Goal: Task Accomplishment & Management: Manage account settings

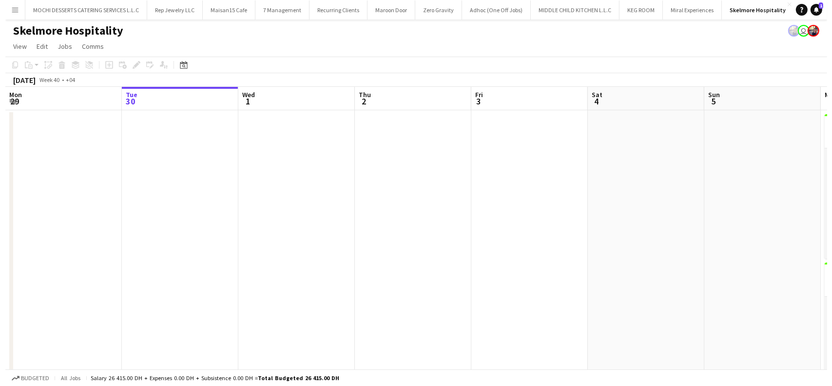
scroll to position [0, 31]
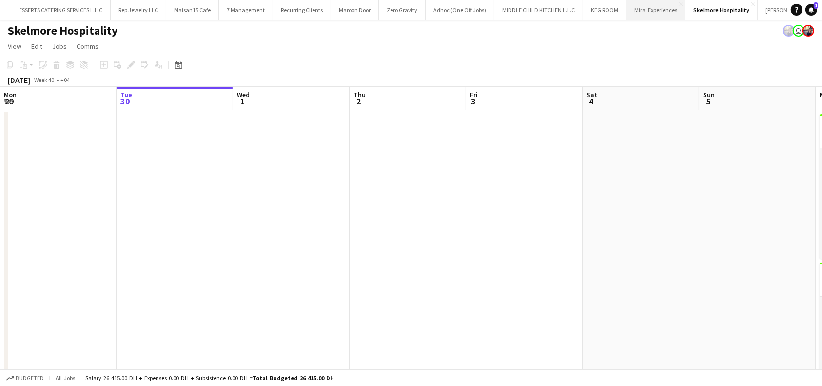
click at [612, 11] on button "Miral Experiences Close" at bounding box center [655, 9] width 59 height 19
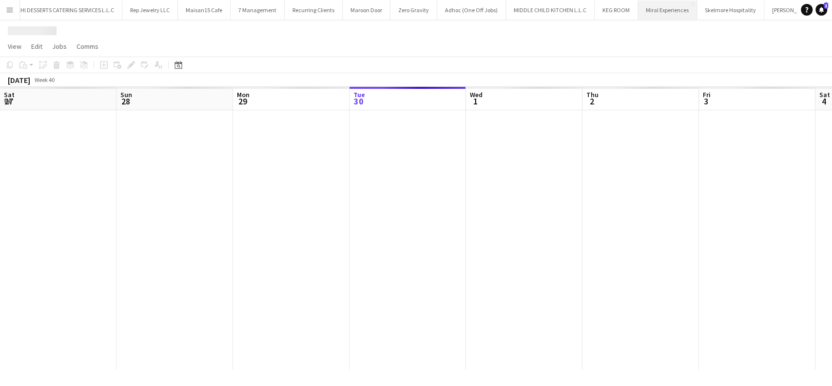
scroll to position [0, 233]
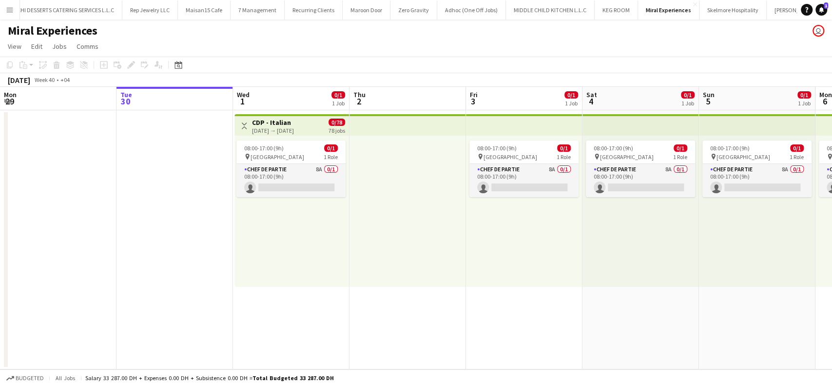
click at [185, 96] on app-board-header-date "Tue 30" at bounding box center [175, 98] width 117 height 23
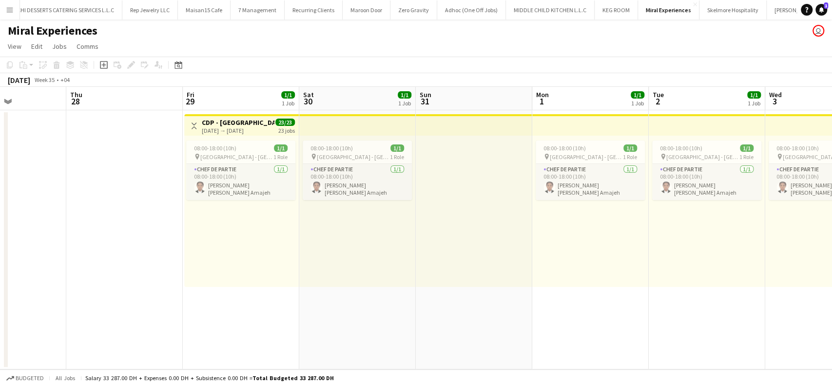
scroll to position [0, 284]
click at [218, 124] on h3 "CDP - Pastry" at bounding box center [237, 122] width 73 height 9
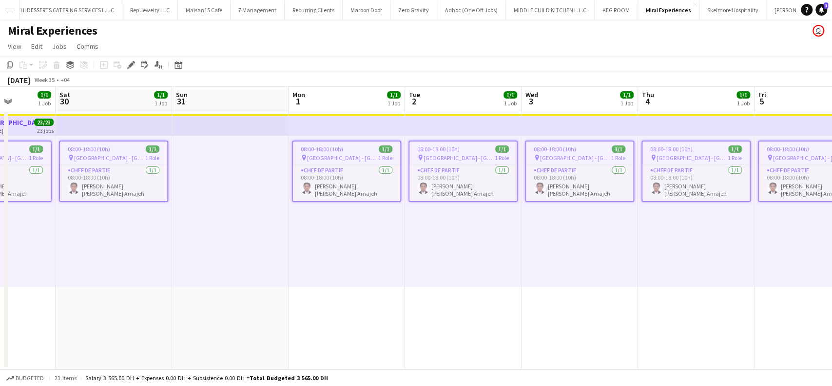
scroll to position [0, 311]
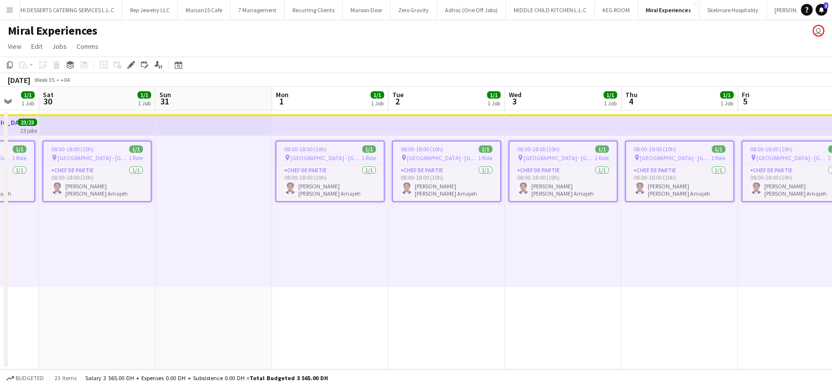
click at [612, 144] on app-job-card "08:00-18:00 (10h) 1/1 pin Saadiyat Island - Abu Dhabi 1 Role Chef de Partie 1/1…" at bounding box center [679, 170] width 109 height 61
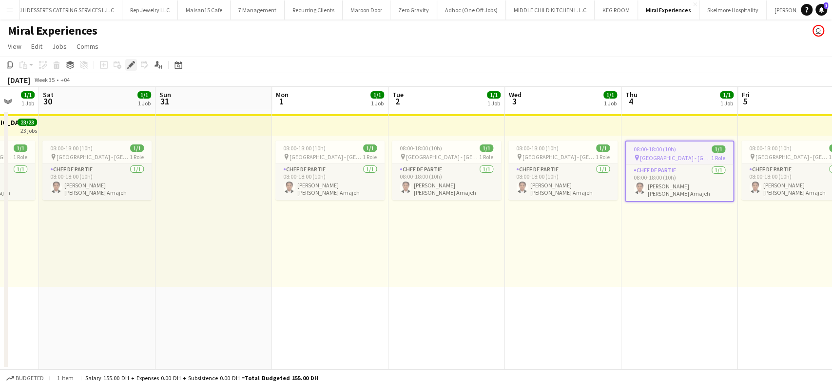
click at [125, 66] on div "Edit" at bounding box center [131, 65] width 12 height 12
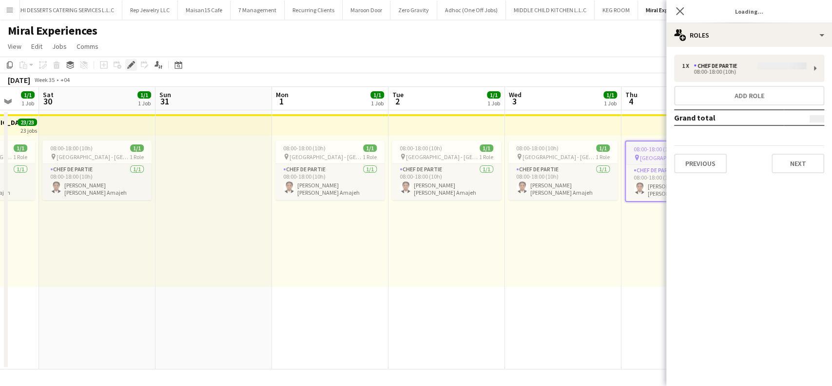
type input "*******"
click at [612, 155] on button "Previous" at bounding box center [700, 164] width 53 height 20
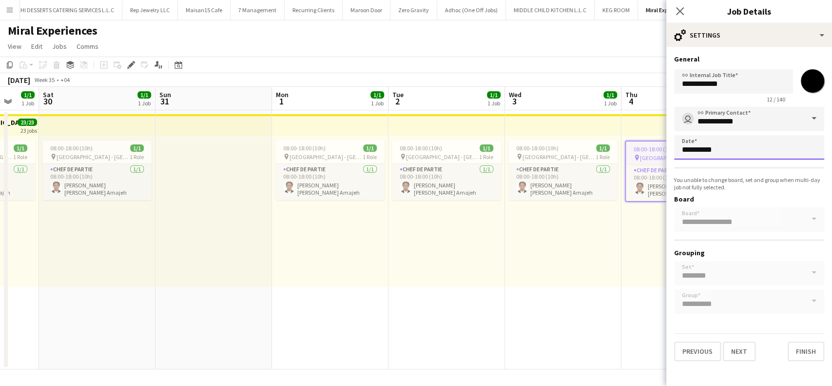
click at [612, 149] on body "Menu Boards Boards Boards All jobs Status Workforce Workforce My Workforce Recr…" at bounding box center [416, 193] width 832 height 386
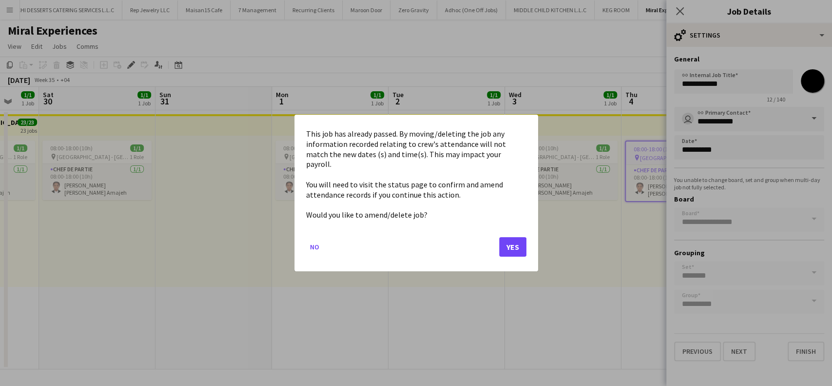
click at [497, 245] on mat-dialog-actions "No Yes" at bounding box center [416, 250] width 220 height 41
click at [509, 237] on button "Yes" at bounding box center [512, 247] width 27 height 20
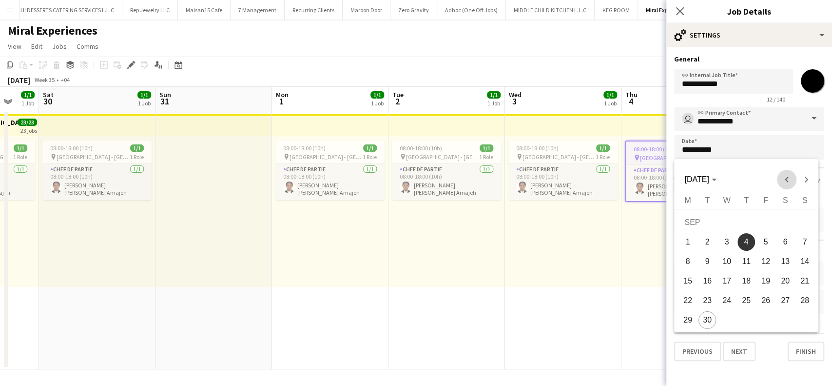
click at [612, 181] on span "Previous month" at bounding box center [787, 180] width 20 height 20
click at [612, 301] on span "31" at bounding box center [805, 303] width 18 height 18
type input "**********"
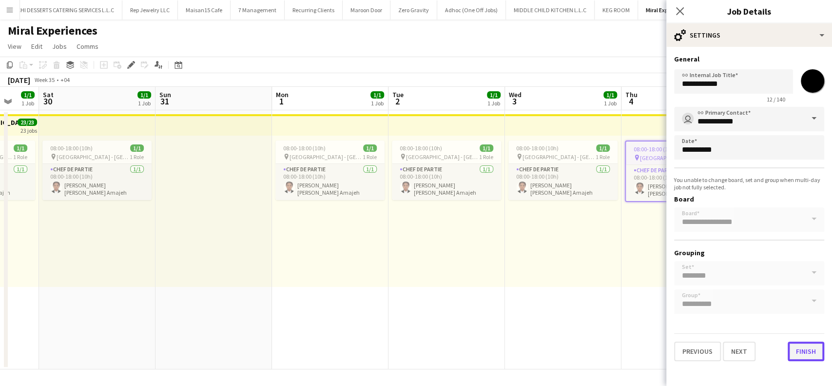
click at [612, 349] on button "Finish" at bounding box center [806, 351] width 37 height 20
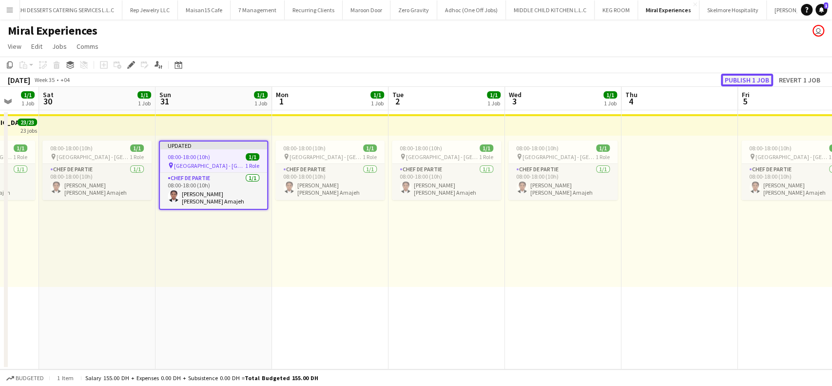
click at [612, 80] on button "Publish 1 job" at bounding box center [747, 80] width 52 height 13
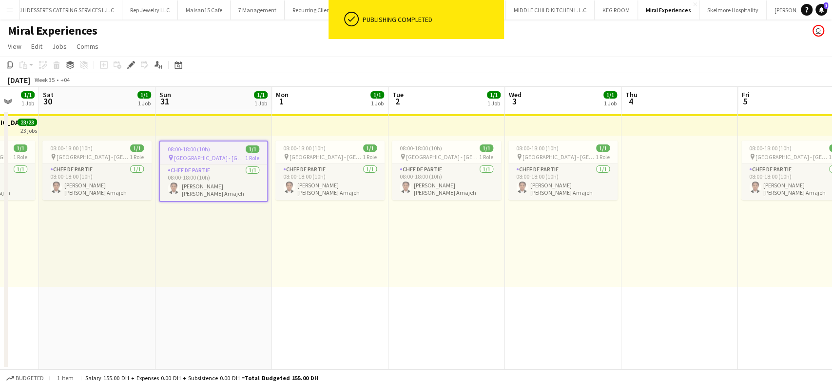
click at [612, 128] on app-top-bar at bounding box center [680, 124] width 117 height 21
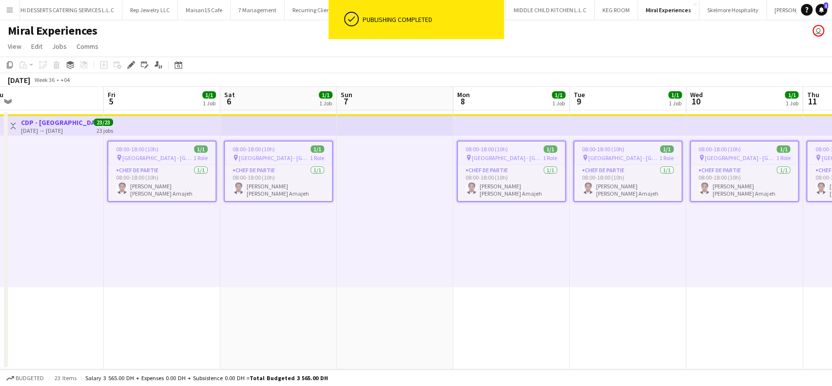
scroll to position [0, 494]
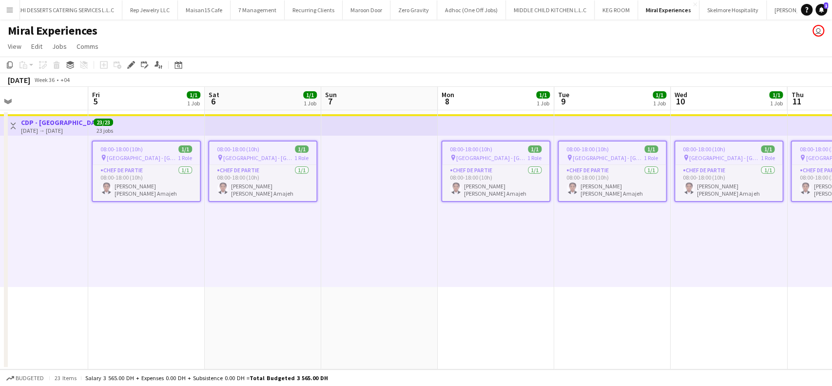
click at [612, 153] on app-job-card "08:00-18:00 (10h) 1/1 pin Saadiyat Island - Abu Dhabi 1 Role Chef de Partie 1/1…" at bounding box center [845, 170] width 109 height 61
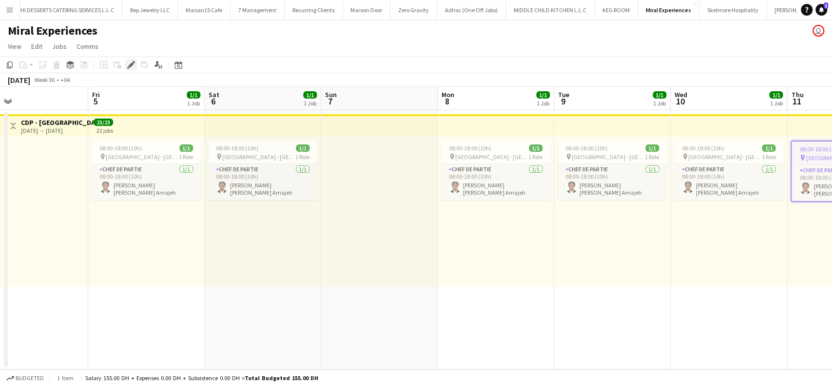
click at [132, 65] on icon "Edit" at bounding box center [131, 65] width 8 height 8
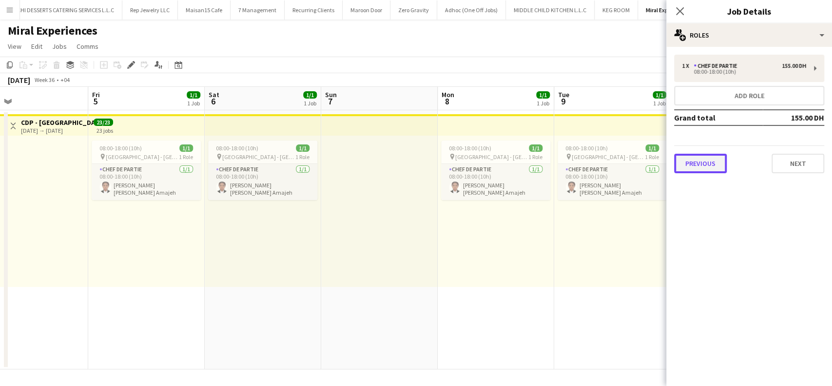
click at [612, 164] on button "Previous" at bounding box center [700, 164] width 53 height 20
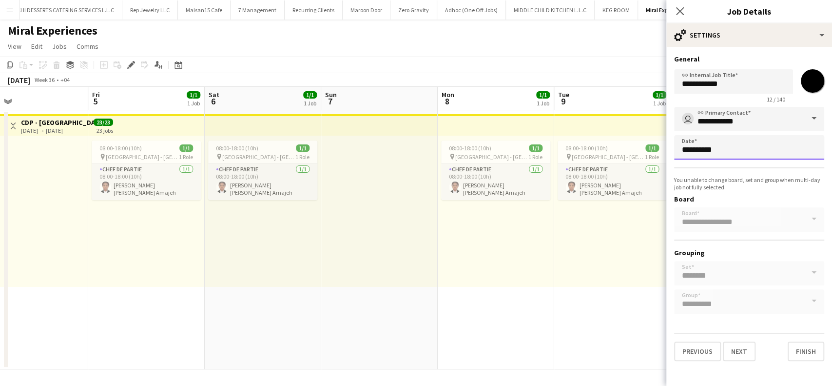
click at [612, 156] on body "Menu Boards Boards Boards All jobs Status Workforce Workforce My Workforce Recr…" at bounding box center [416, 193] width 832 height 386
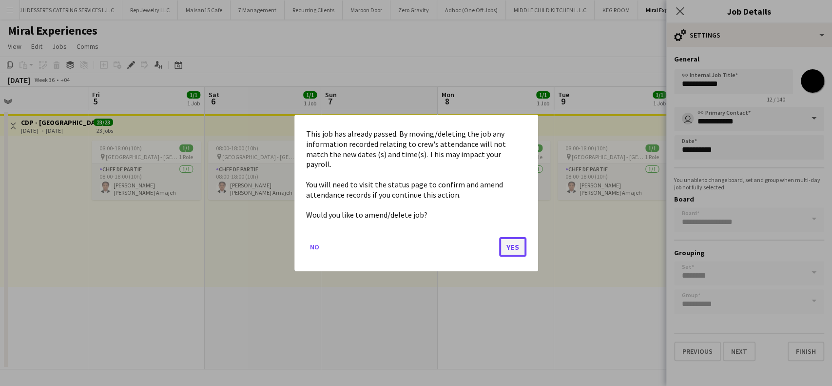
click at [511, 246] on button "Yes" at bounding box center [512, 247] width 27 height 20
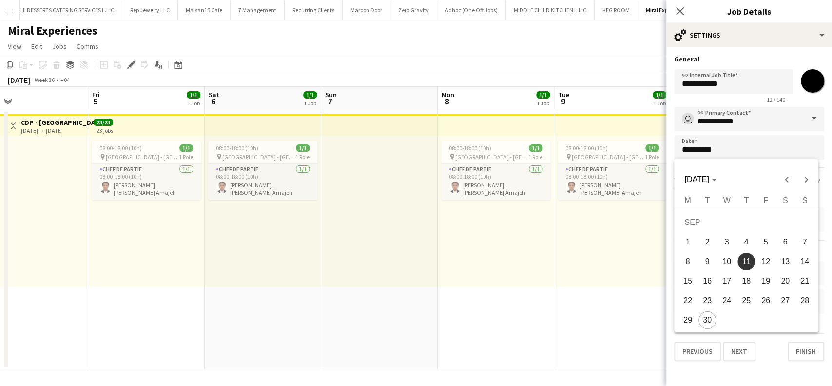
click at [612, 242] on span "7" at bounding box center [805, 242] width 18 height 18
type input "**********"
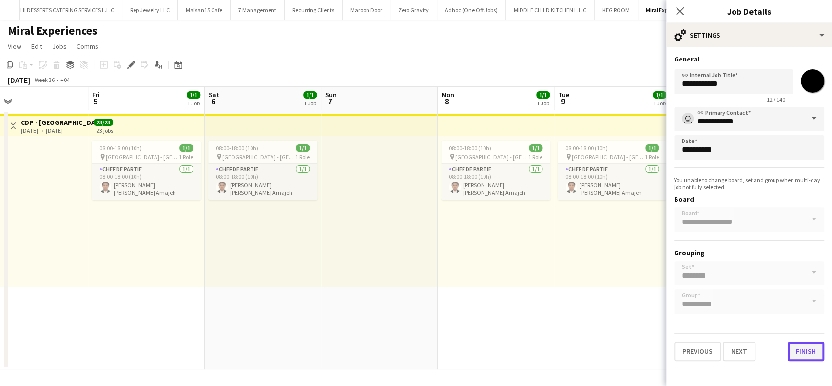
click at [612, 353] on button "Finish" at bounding box center [806, 351] width 37 height 20
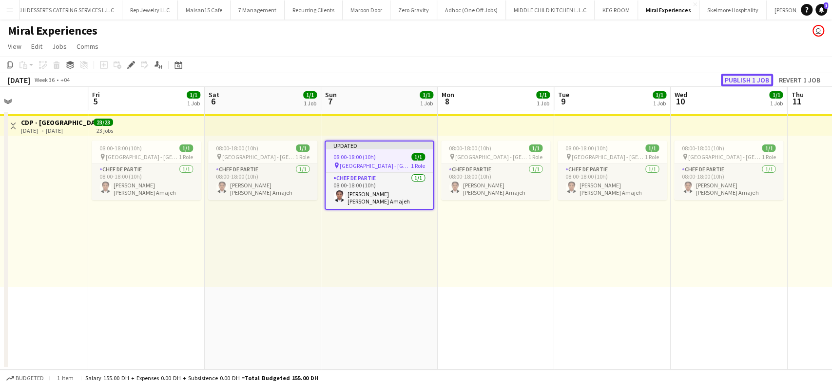
click at [612, 80] on button "Publish 1 job" at bounding box center [747, 80] width 52 height 13
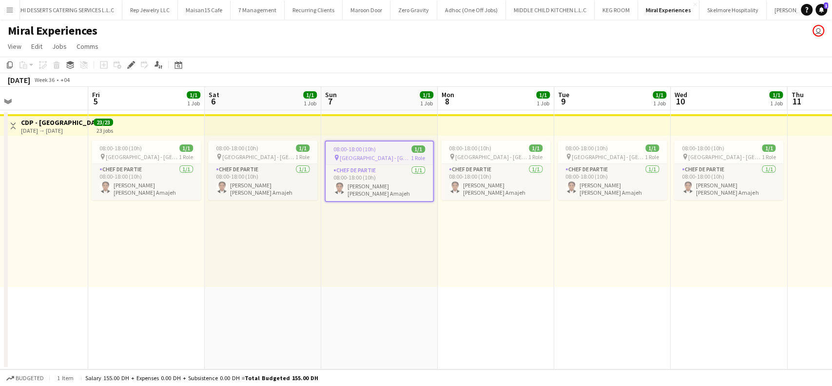
click at [612, 126] on app-top-bar at bounding box center [612, 124] width 117 height 21
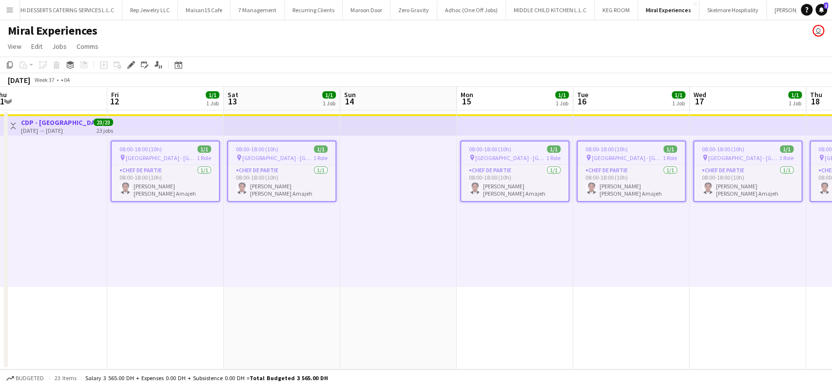
scroll to position [0, 368]
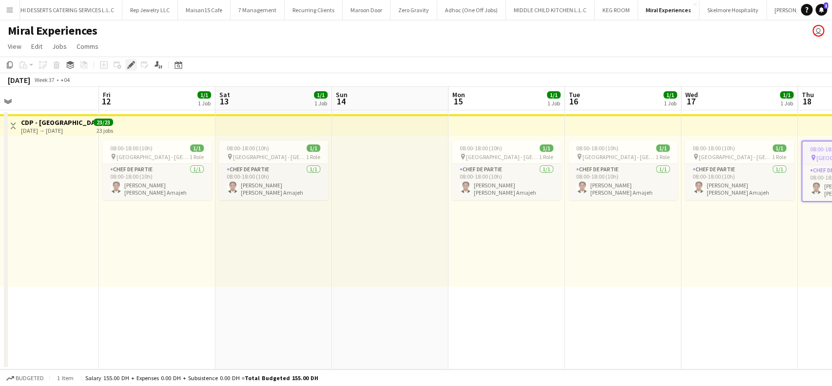
click at [131, 66] on icon "Edit" at bounding box center [131, 65] width 8 height 8
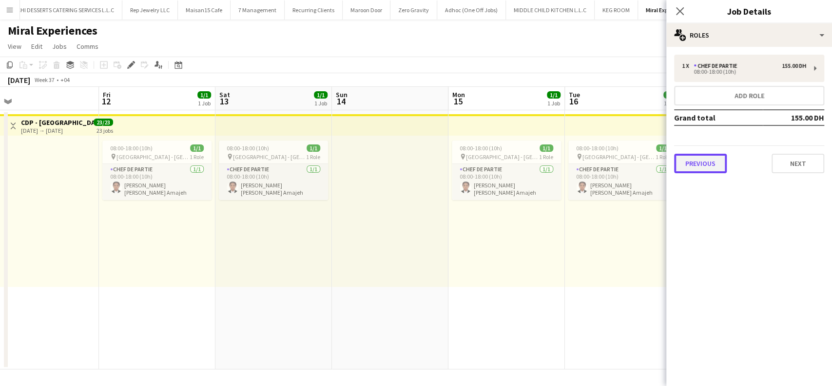
click at [612, 170] on button "Previous" at bounding box center [700, 164] width 53 height 20
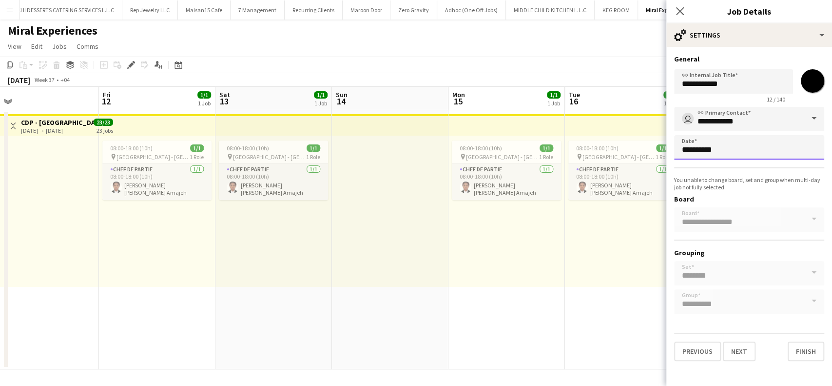
click at [612, 153] on body "Menu Boards Boards Boards All jobs Status Workforce Workforce My Workforce Recr…" at bounding box center [416, 193] width 832 height 386
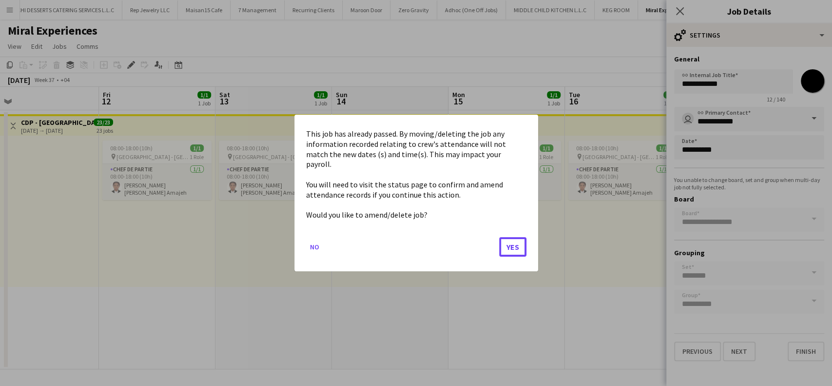
drag, startPoint x: 523, startPoint y: 236, endPoint x: 534, endPoint y: 236, distance: 11.2
click at [523, 237] on button "Yes" at bounding box center [512, 247] width 27 height 20
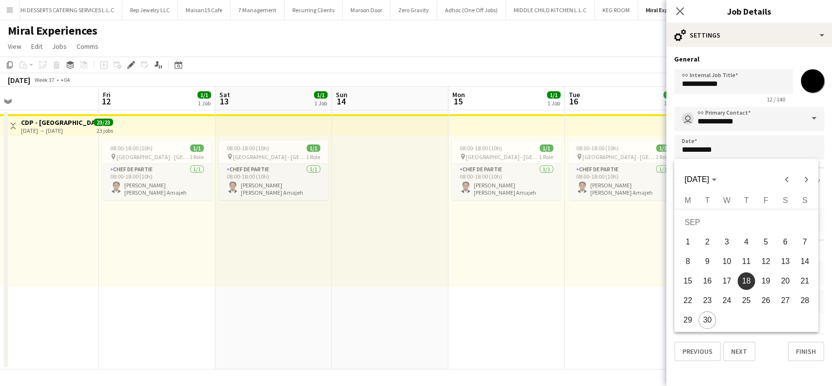
click at [612, 259] on span "14" at bounding box center [805, 262] width 18 height 18
type input "**********"
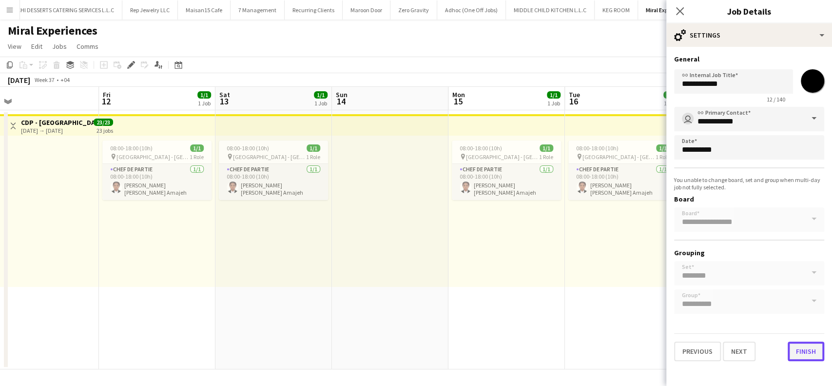
click at [612, 356] on button "Finish" at bounding box center [806, 351] width 37 height 20
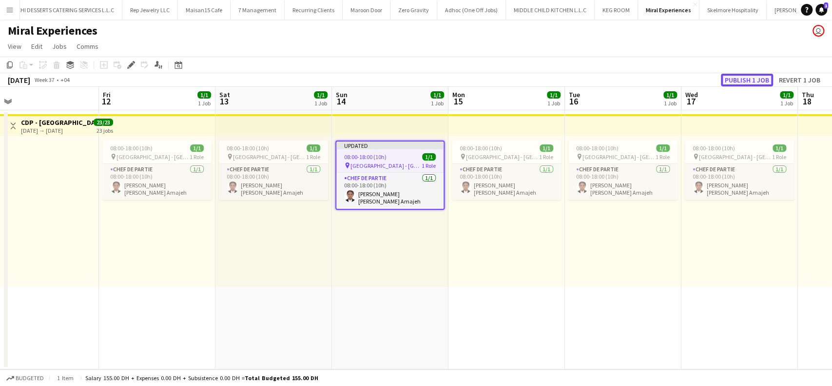
click at [612, 80] on button "Publish 1 job" at bounding box center [747, 80] width 52 height 13
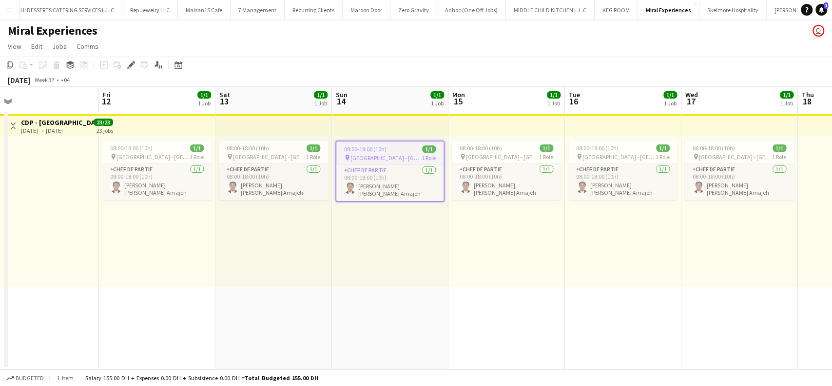
click at [417, 123] on app-top-bar at bounding box center [390, 124] width 117 height 21
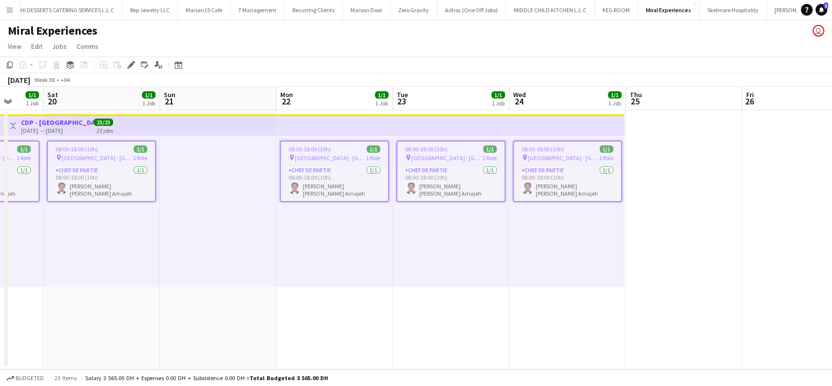
scroll to position [0, 449]
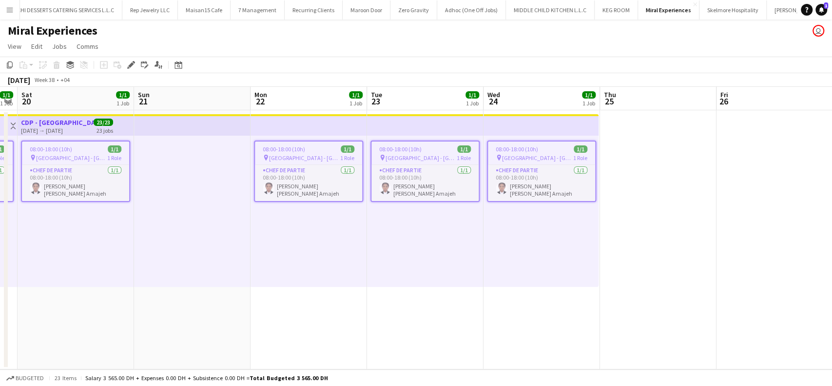
click at [515, 151] on span "08:00-18:00 (10h)" at bounding box center [517, 148] width 42 height 7
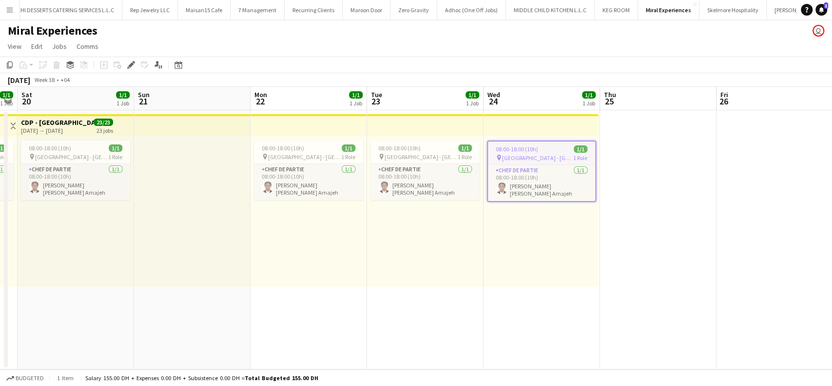
click at [130, 68] on icon "Edit" at bounding box center [131, 65] width 8 height 8
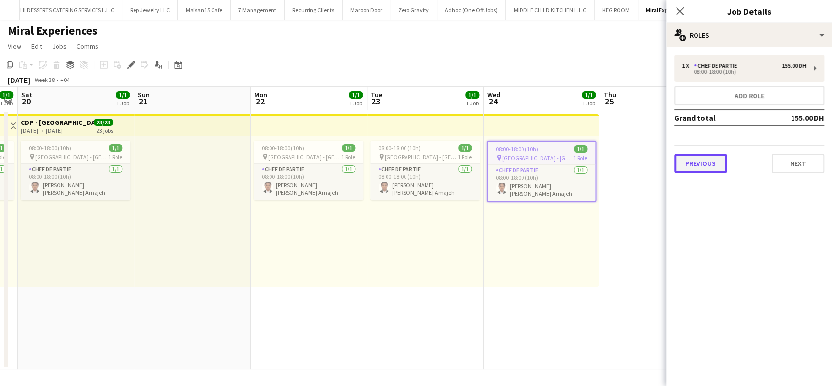
click at [612, 166] on button "Previous" at bounding box center [700, 164] width 53 height 20
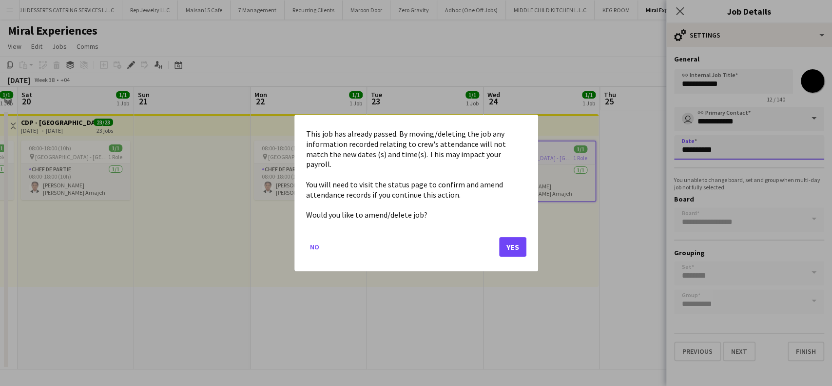
click at [612, 146] on body "Menu Boards Boards Boards All jobs Status Workforce Workforce My Workforce Recr…" at bounding box center [416, 193] width 832 height 386
click at [520, 242] on button "Yes" at bounding box center [512, 247] width 27 height 20
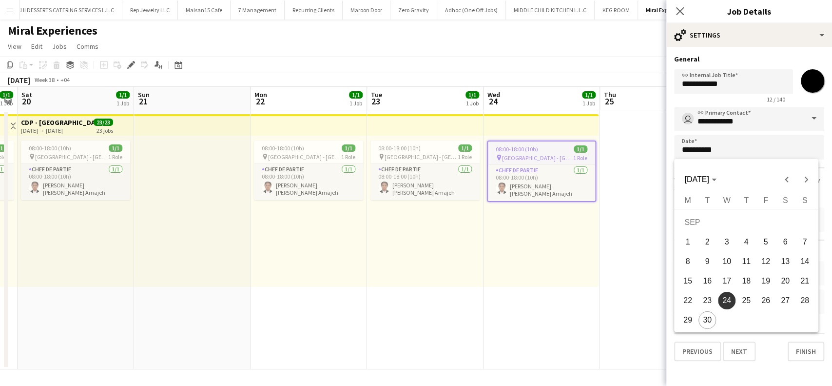
click at [612, 281] on span "21" at bounding box center [805, 281] width 18 height 18
type input "**********"
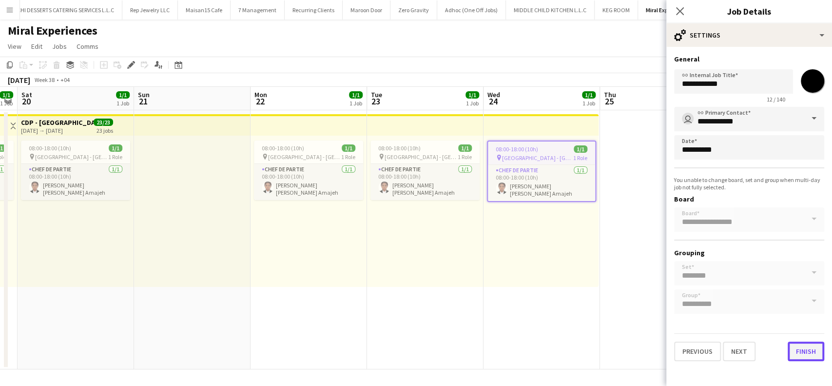
click at [612, 351] on button "Finish" at bounding box center [806, 351] width 37 height 20
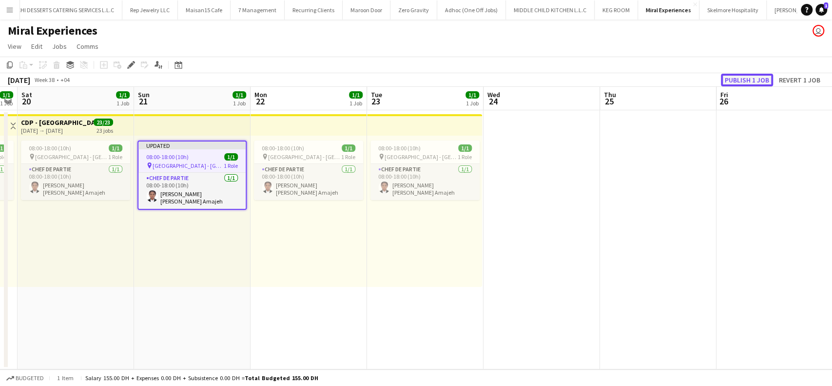
click at [612, 80] on button "Publish 1 job" at bounding box center [747, 80] width 52 height 13
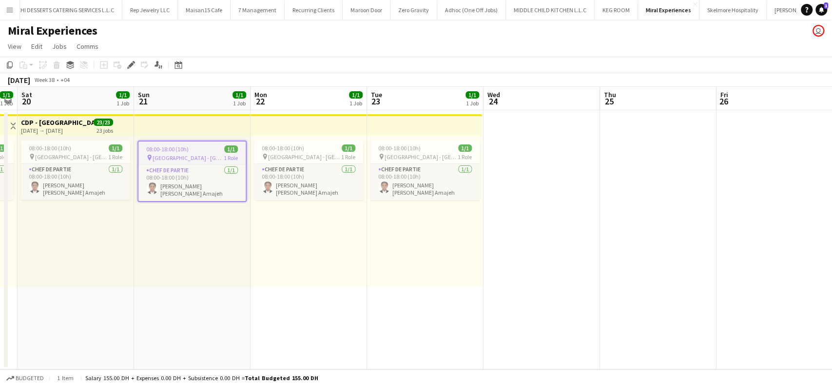
click at [529, 266] on app-date-cell at bounding box center [542, 239] width 117 height 259
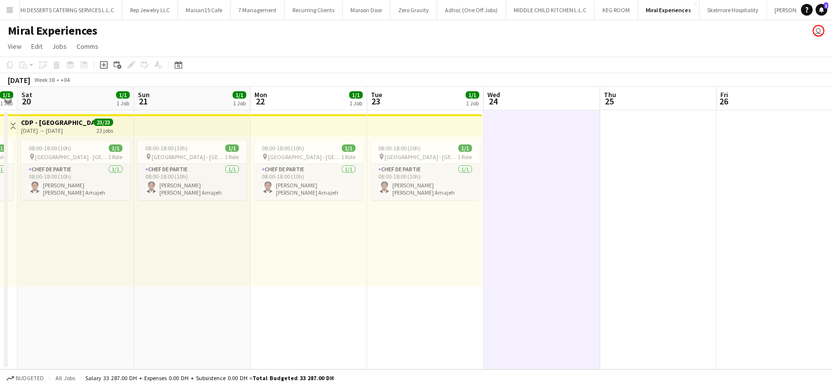
click at [612, 224] on app-date-cell at bounding box center [658, 239] width 117 height 259
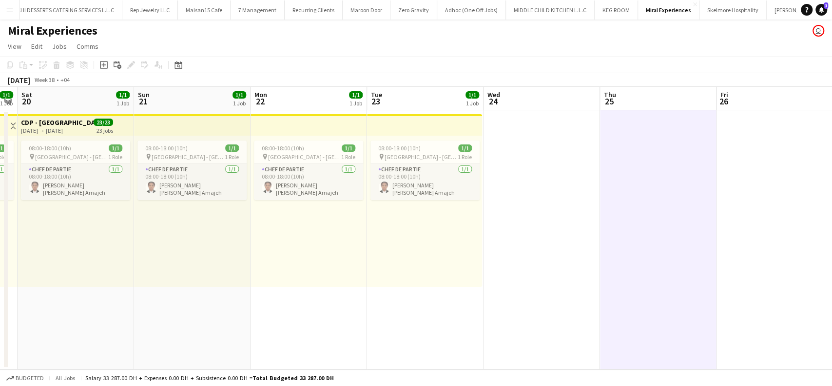
click at [612, 69] on app-toolbar "Copy Paste Paste Ctrl+V Paste with crew Ctrl+Shift+V Paste linked Job Delete Gr…" at bounding box center [416, 65] width 832 height 17
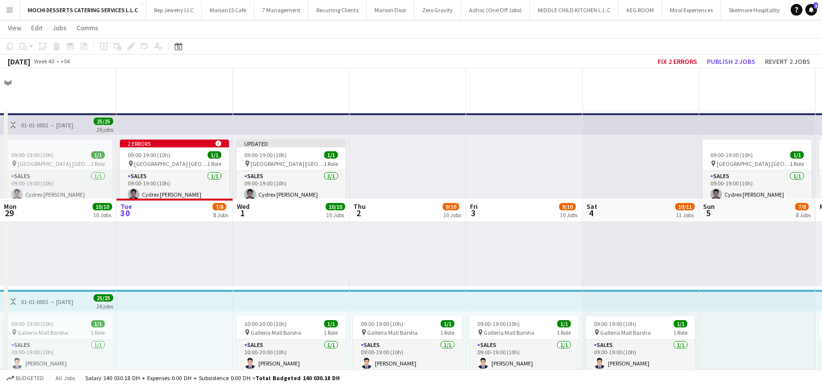
scroll to position [130, 0]
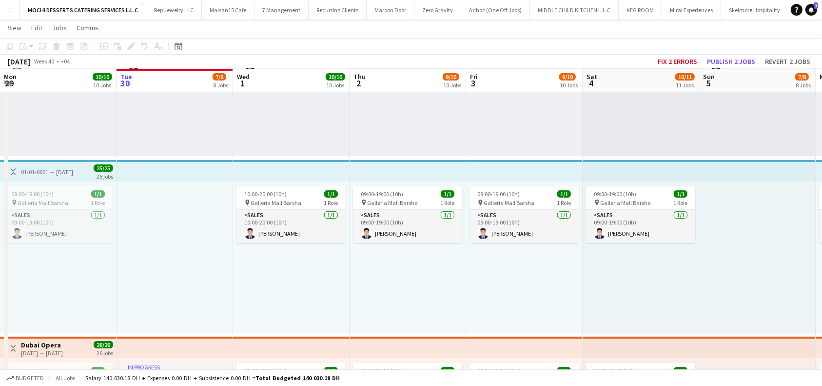
click at [612, 55] on app-toolbar "Copy Paste Paste Ctrl+V Paste with crew Ctrl+Shift+V Paste linked Job Delete Gr…" at bounding box center [411, 46] width 822 height 17
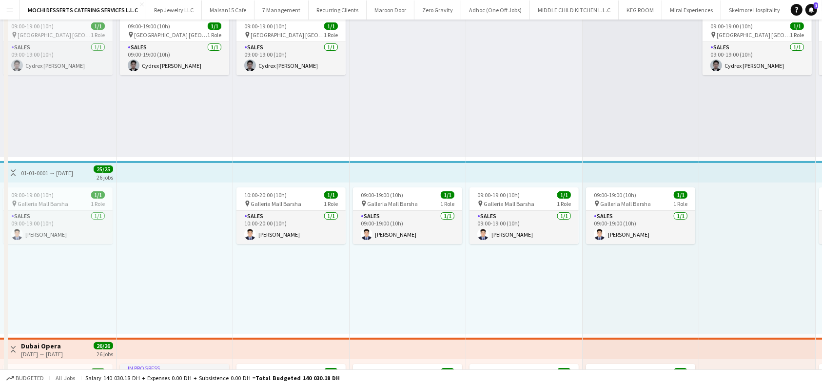
scroll to position [0, 0]
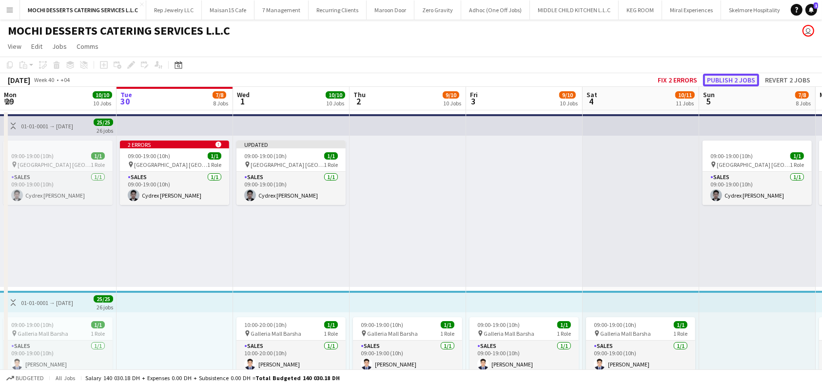
click at [612, 78] on button "Publish 2 jobs" at bounding box center [731, 80] width 56 height 13
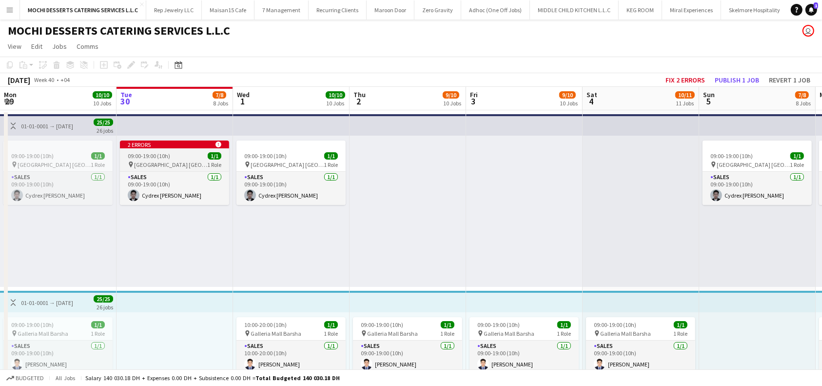
click at [164, 155] on span "09:00-19:00 (10h)" at bounding box center [149, 155] width 42 height 7
click at [612, 79] on button "Revert 1 job" at bounding box center [789, 80] width 49 height 13
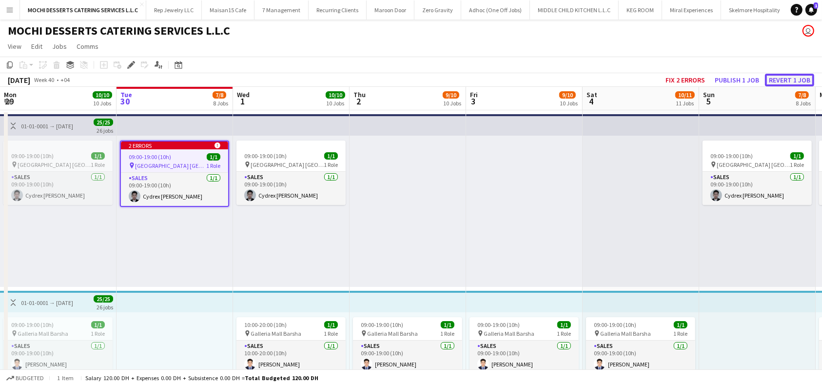
click at [612, 78] on button "Revert 1 job" at bounding box center [789, 80] width 49 height 13
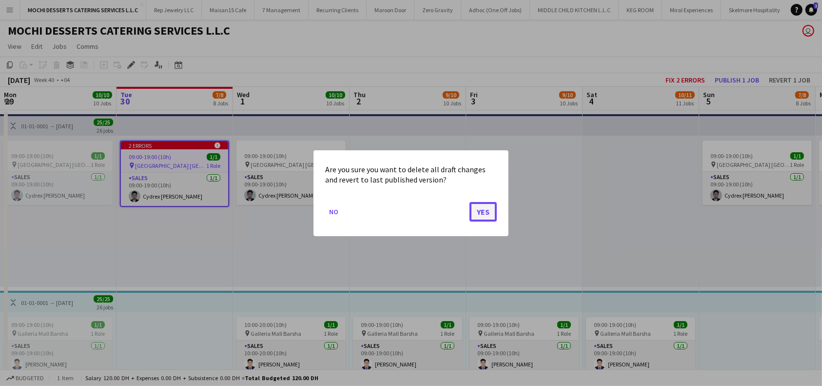
click at [480, 203] on button "Yes" at bounding box center [482, 211] width 27 height 20
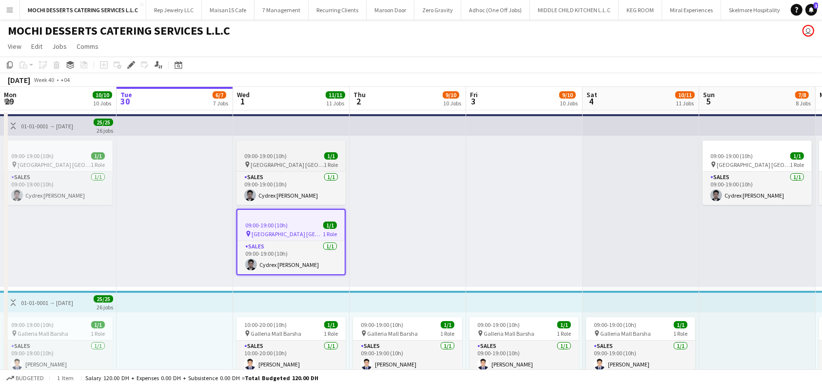
click at [281, 158] on span "09:00-19:00 (10h)" at bounding box center [265, 155] width 42 height 7
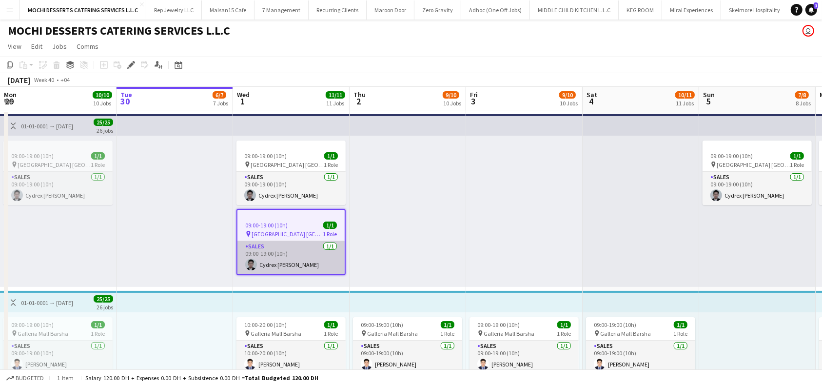
click at [285, 162] on span "[GEOGRAPHIC_DATA] [GEOGRAPHIC_DATA]" at bounding box center [287, 164] width 73 height 7
click at [272, 149] on app-job-card "09:00-19:00 (10h) 1/1 pin Yas Mall Abu Dhabi 1 Role Sales 1/1 09:00-19:00 (10h)…" at bounding box center [290, 172] width 109 height 64
click at [407, 230] on div at bounding box center [408, 211] width 117 height 151
click at [298, 225] on div "09:00-19:00 (10h) 1/1" at bounding box center [290, 224] width 107 height 7
click at [312, 182] on app-card-role "Sales 1/1 09:00-19:00 (10h) Cydrex Anthony Bisenio" at bounding box center [290, 188] width 109 height 33
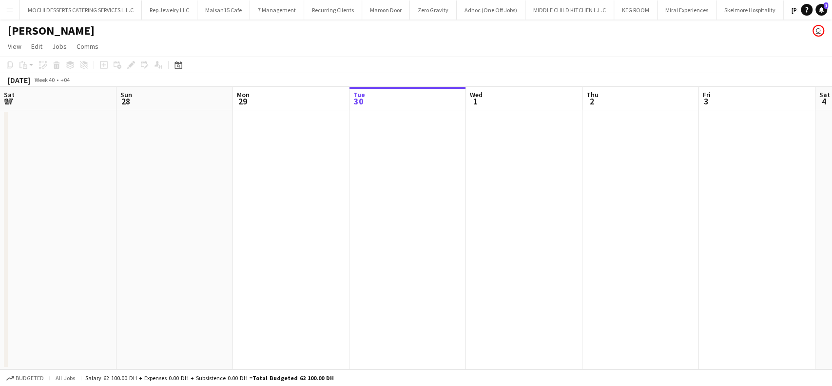
scroll to position [0, 20]
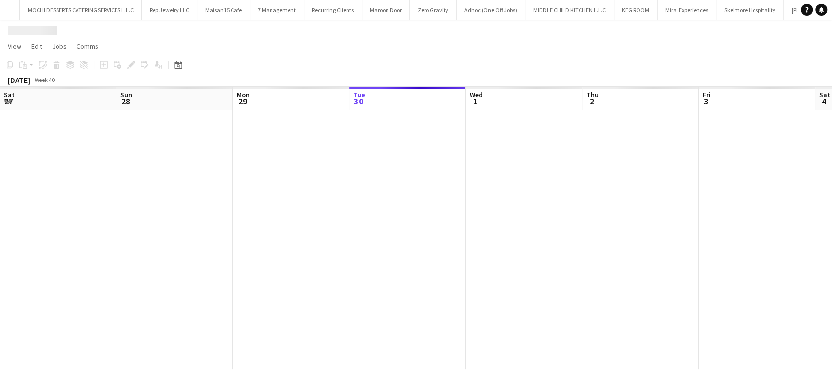
scroll to position [0, 233]
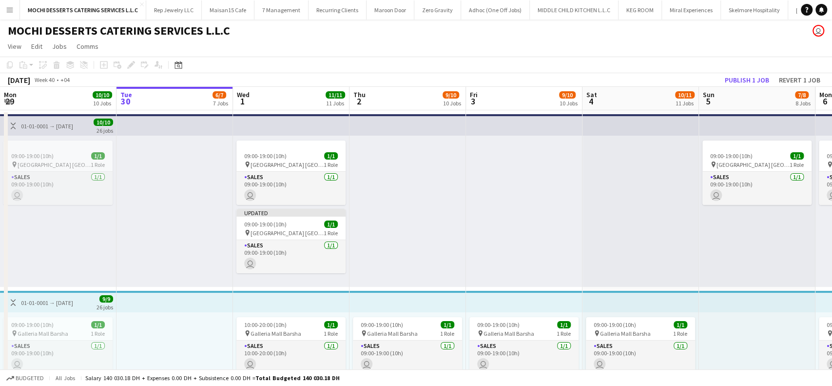
click at [470, 312] on div "09:00-19:00 (10h) 1/1 pin Galleria Mall Barsha 1 Role Sales 1/1 09:00-19:00 (10…" at bounding box center [524, 387] width 117 height 151
click at [519, 312] on div "09:00-19:00 (10h) 1/1 pin Galleria Mall Barsha 1 Role Sales 1/1 09:00-19:00 (10…" at bounding box center [524, 387] width 117 height 151
click at [382, 312] on div "09:00-19:00 (10h) 1/1 pin Galleria Mall Barsha 1 Role Sales 1/1 09:00-19:00 (10…" at bounding box center [408, 387] width 117 height 151
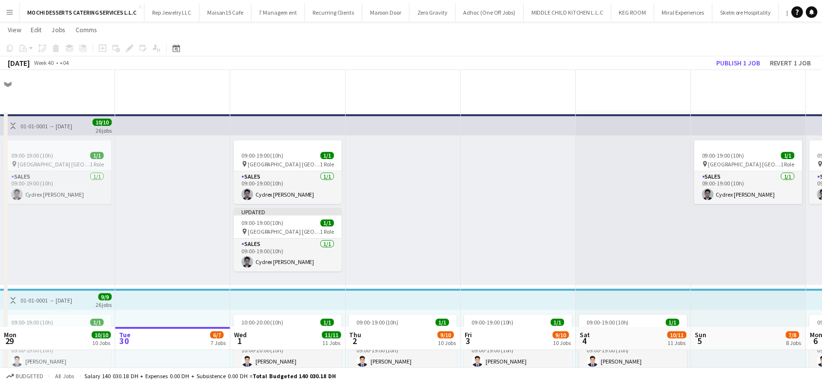
scroll to position [260, 0]
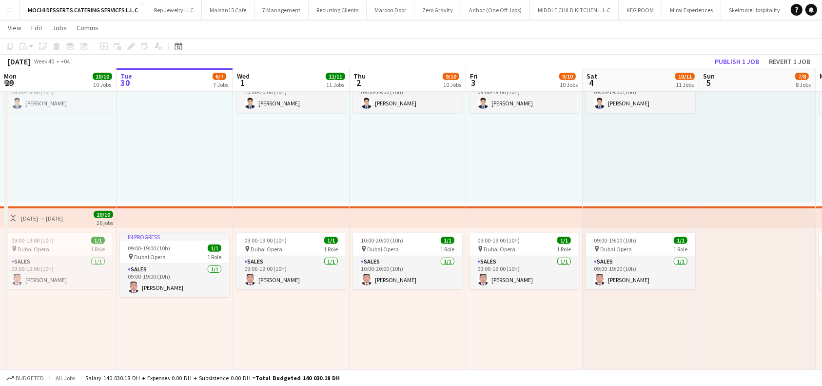
drag, startPoint x: 263, startPoint y: 201, endPoint x: 538, endPoint y: 275, distance: 284.9
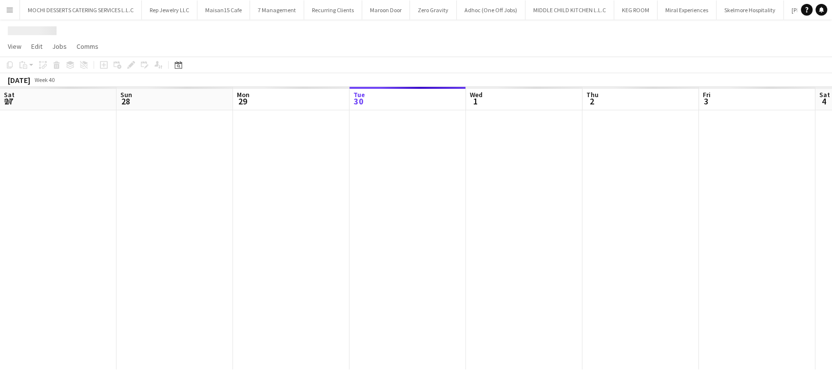
scroll to position [0, 233]
